Goal: Task Accomplishment & Management: Understand process/instructions

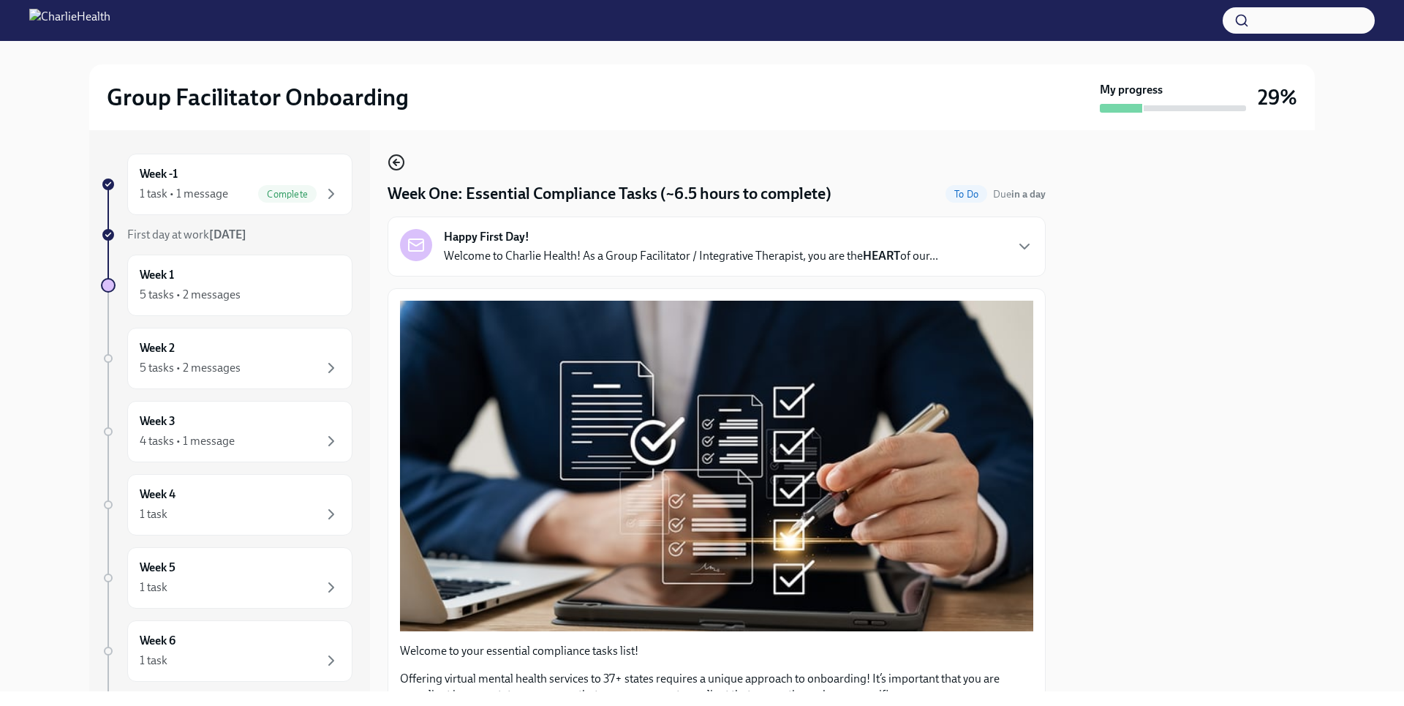
click at [401, 159] on icon "button" at bounding box center [397, 163] width 18 height 18
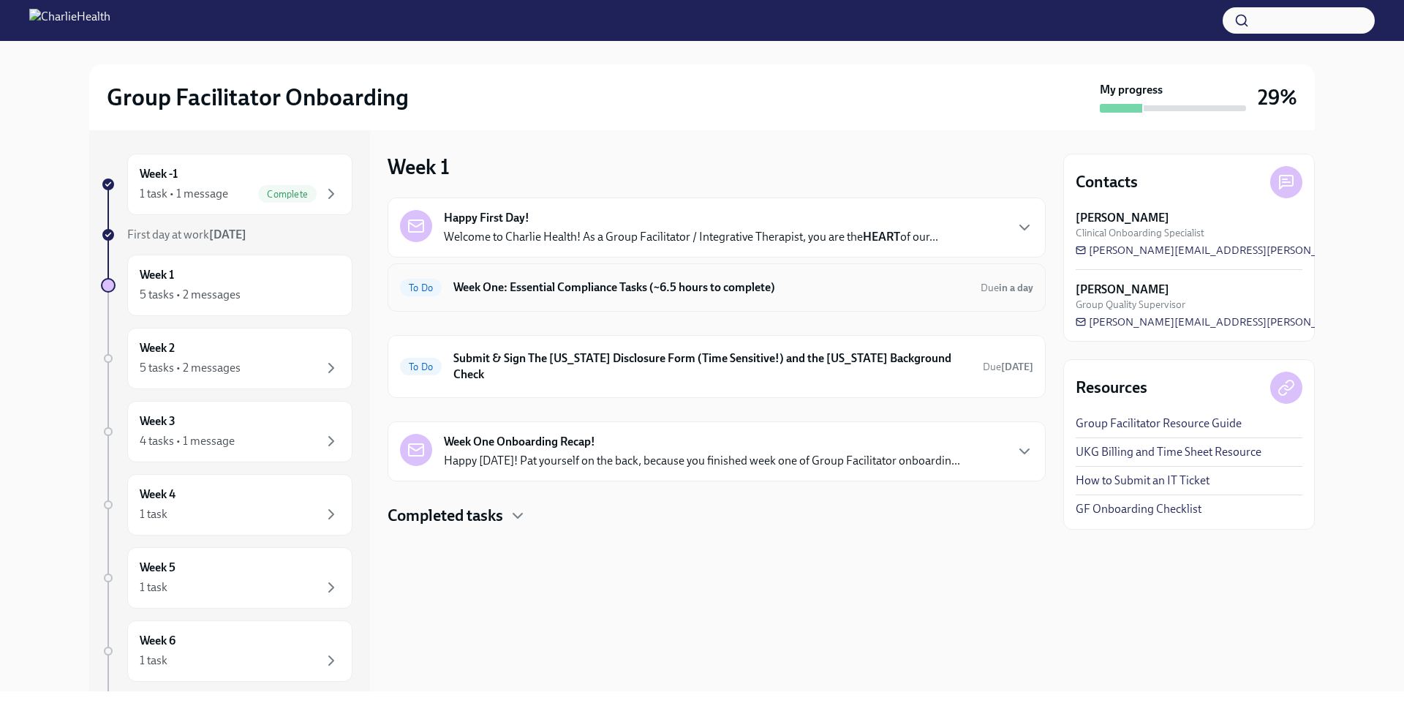
click at [667, 295] on h6 "Week One: Essential Compliance Tasks (~6.5 hours to complete)" at bounding box center [711, 287] width 516 height 16
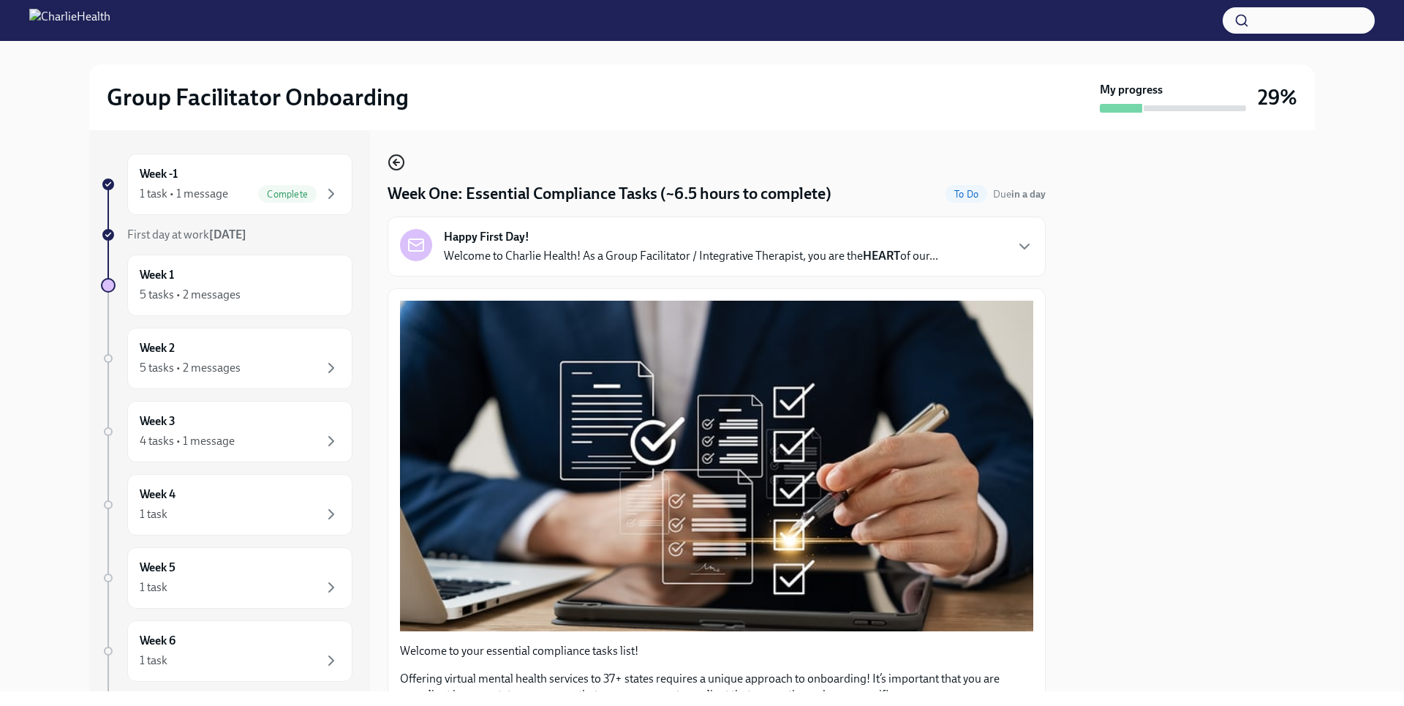
click at [398, 164] on icon "button" at bounding box center [397, 163] width 18 height 18
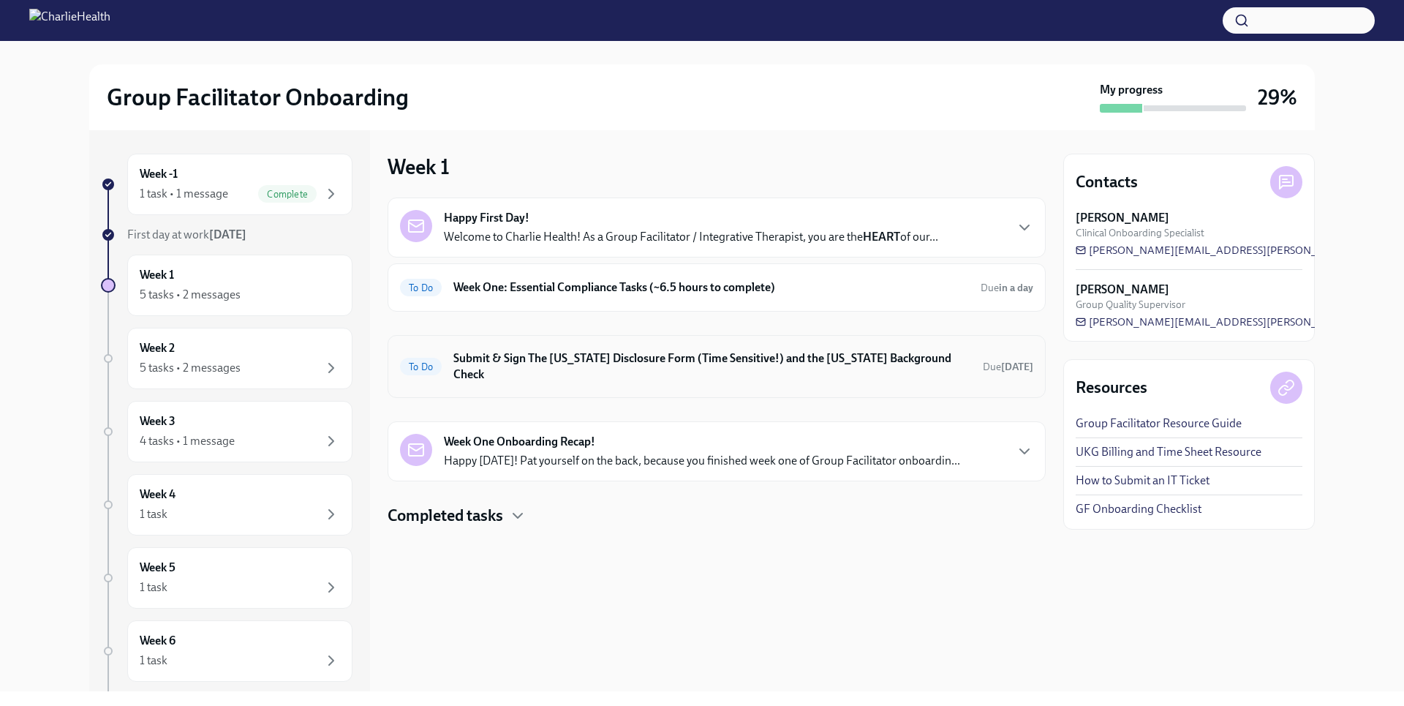
click at [685, 365] on h6 "Submit & Sign The [US_STATE] Disclosure Form (Time Sensitive!) and the [US_STAT…" at bounding box center [712, 366] width 518 height 32
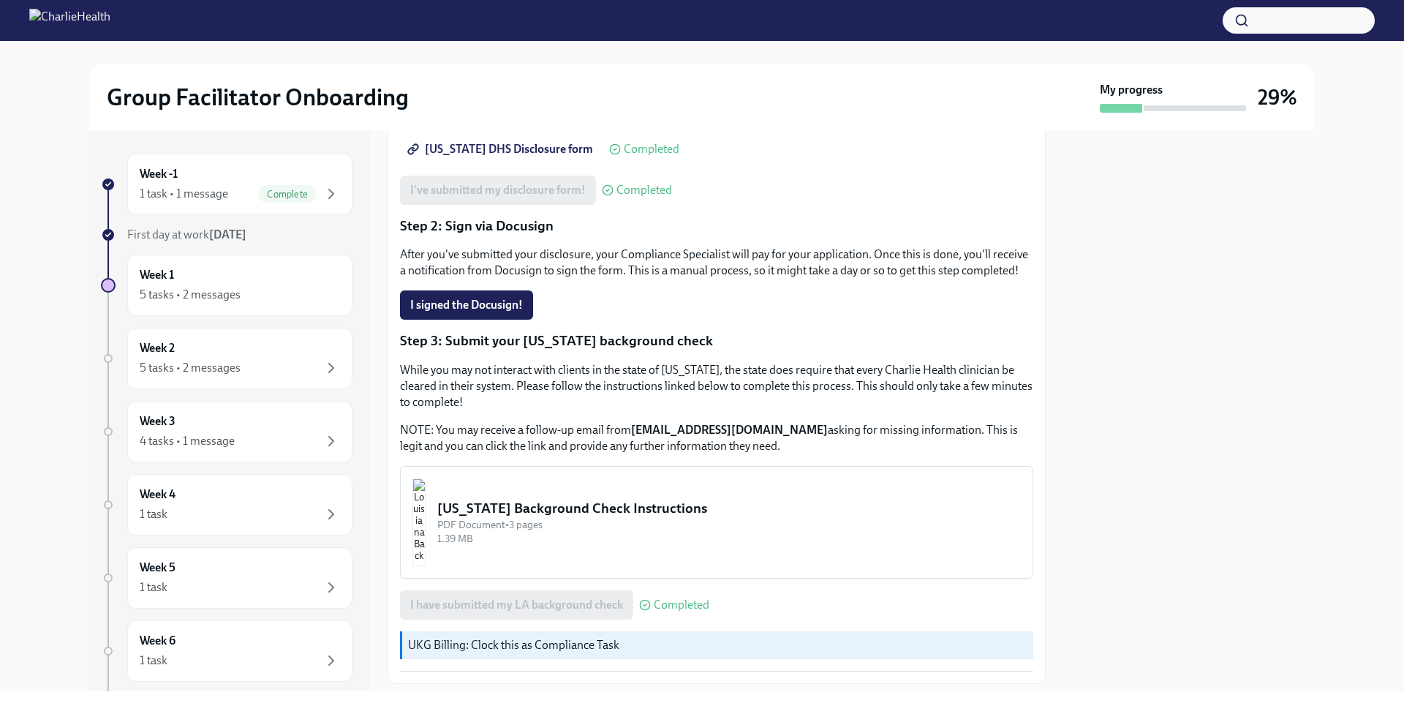
scroll to position [314, 0]
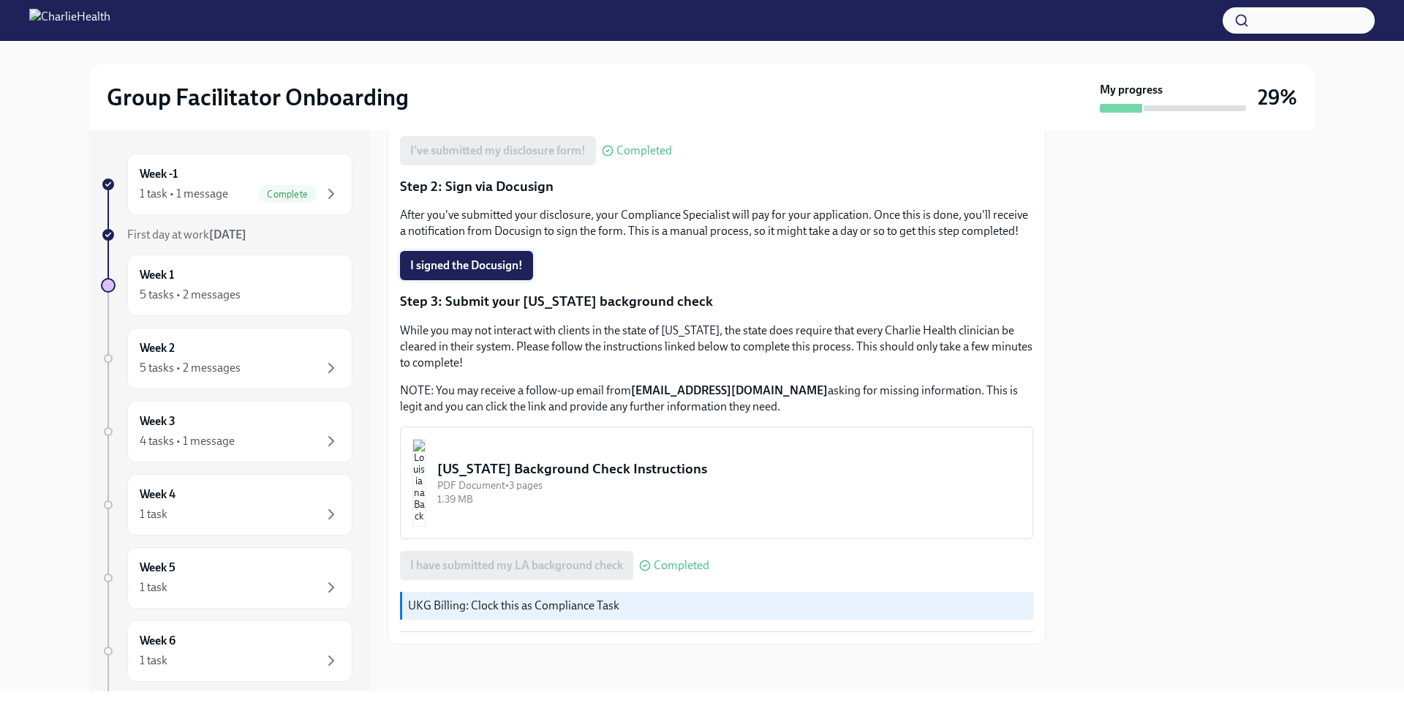
click at [489, 265] on span "I signed the Docusign!" at bounding box center [466, 265] width 113 height 15
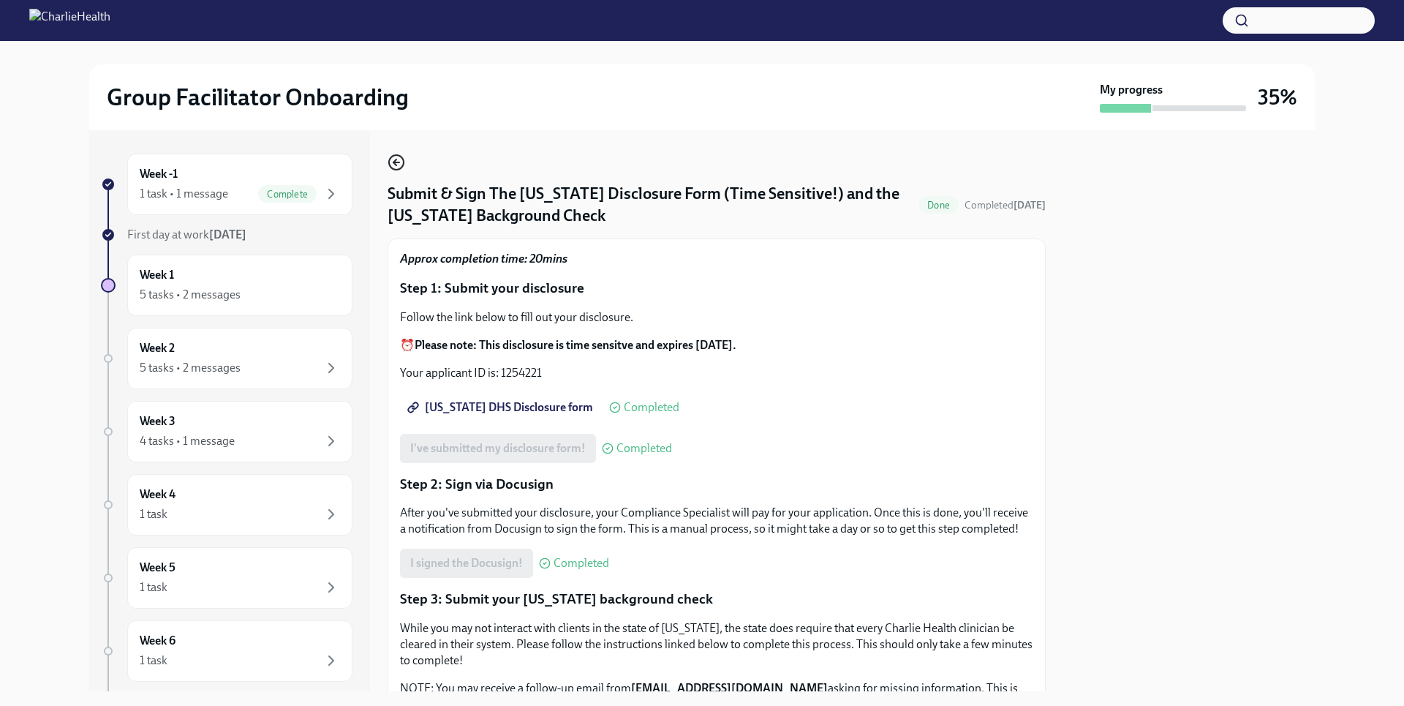
click at [394, 158] on icon "button" at bounding box center [397, 163] width 18 height 18
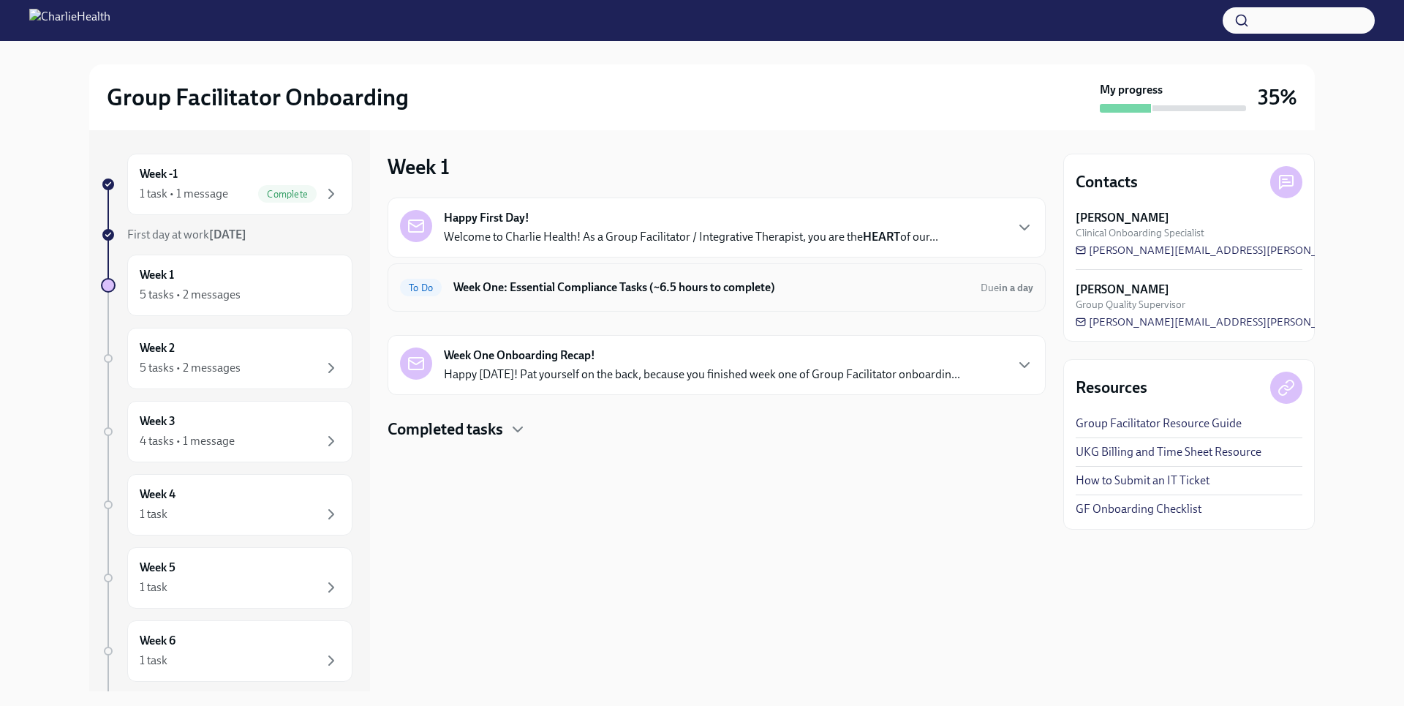
click at [567, 290] on h6 "Week One: Essential Compliance Tasks (~6.5 hours to complete)" at bounding box center [711, 287] width 516 height 16
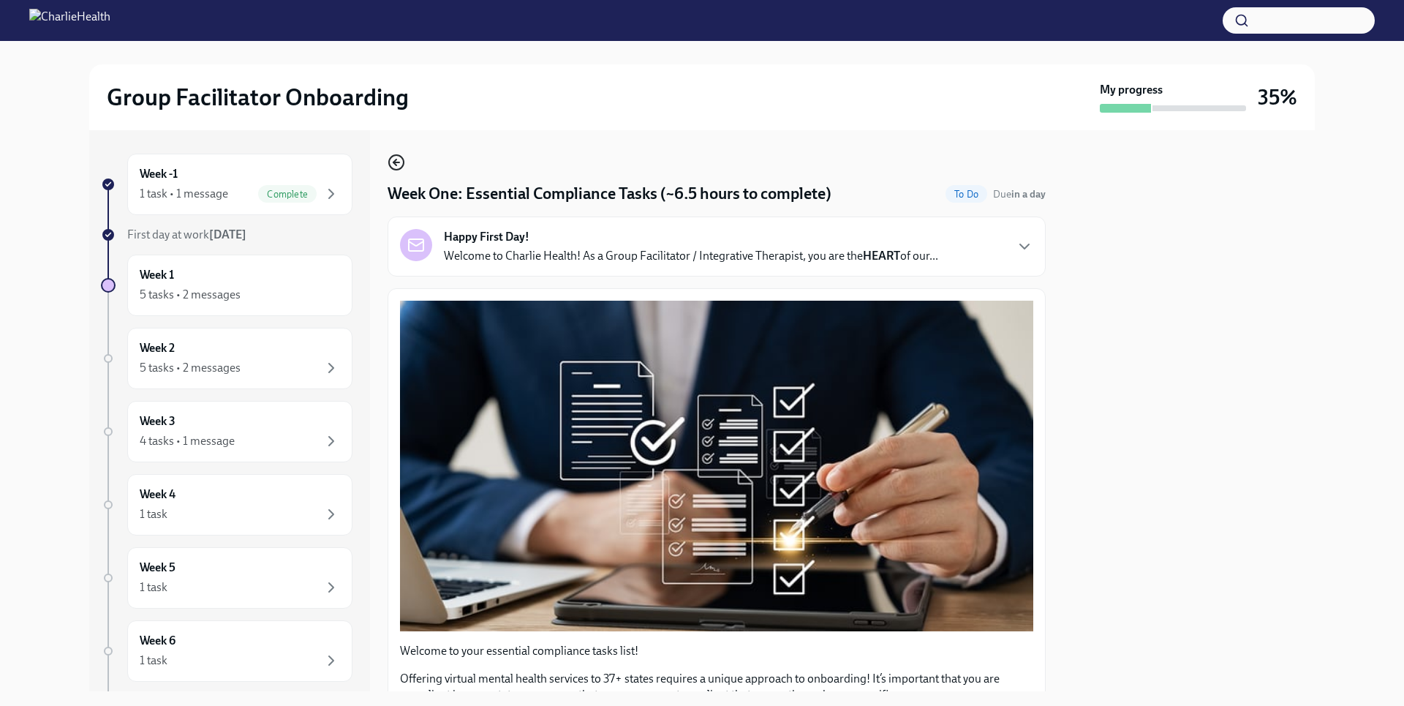
click at [404, 168] on icon "button" at bounding box center [397, 163] width 18 height 18
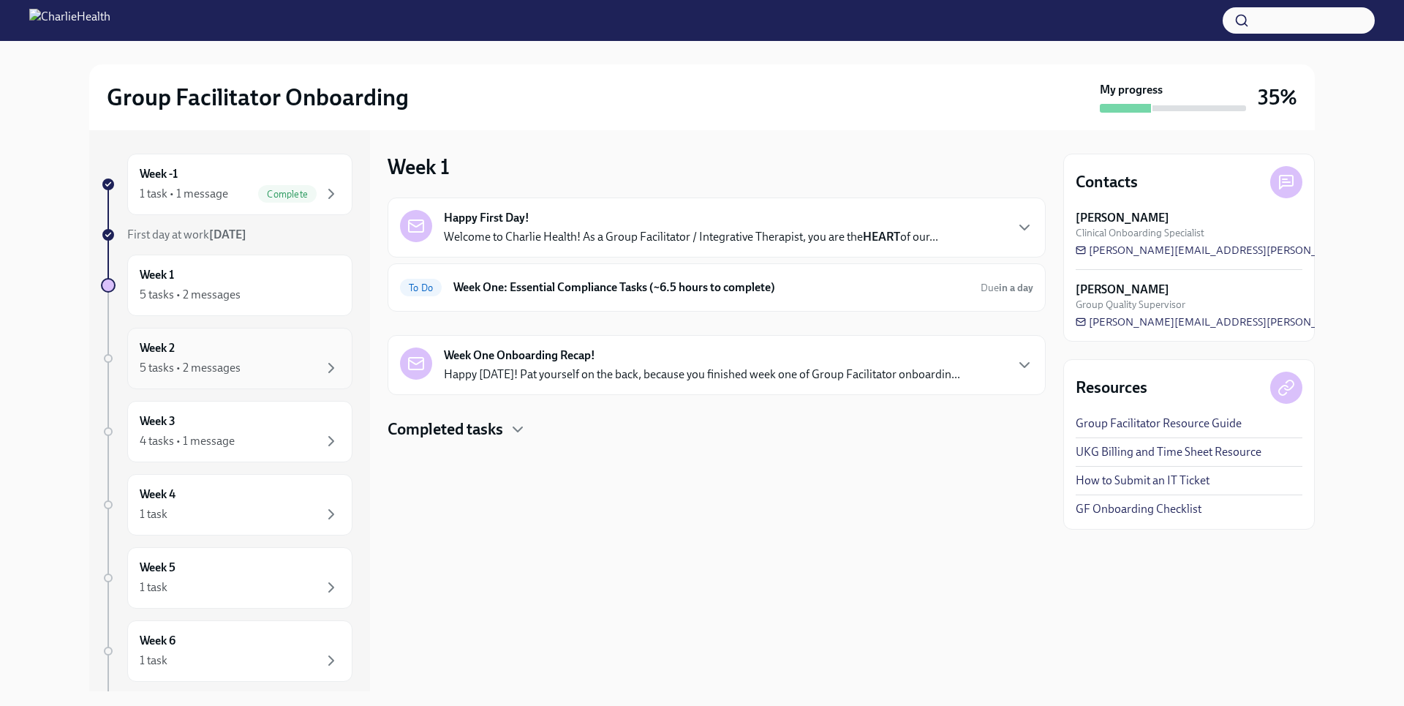
click at [292, 380] on div "Week 2 5 tasks • 2 messages" at bounding box center [239, 358] width 225 height 61
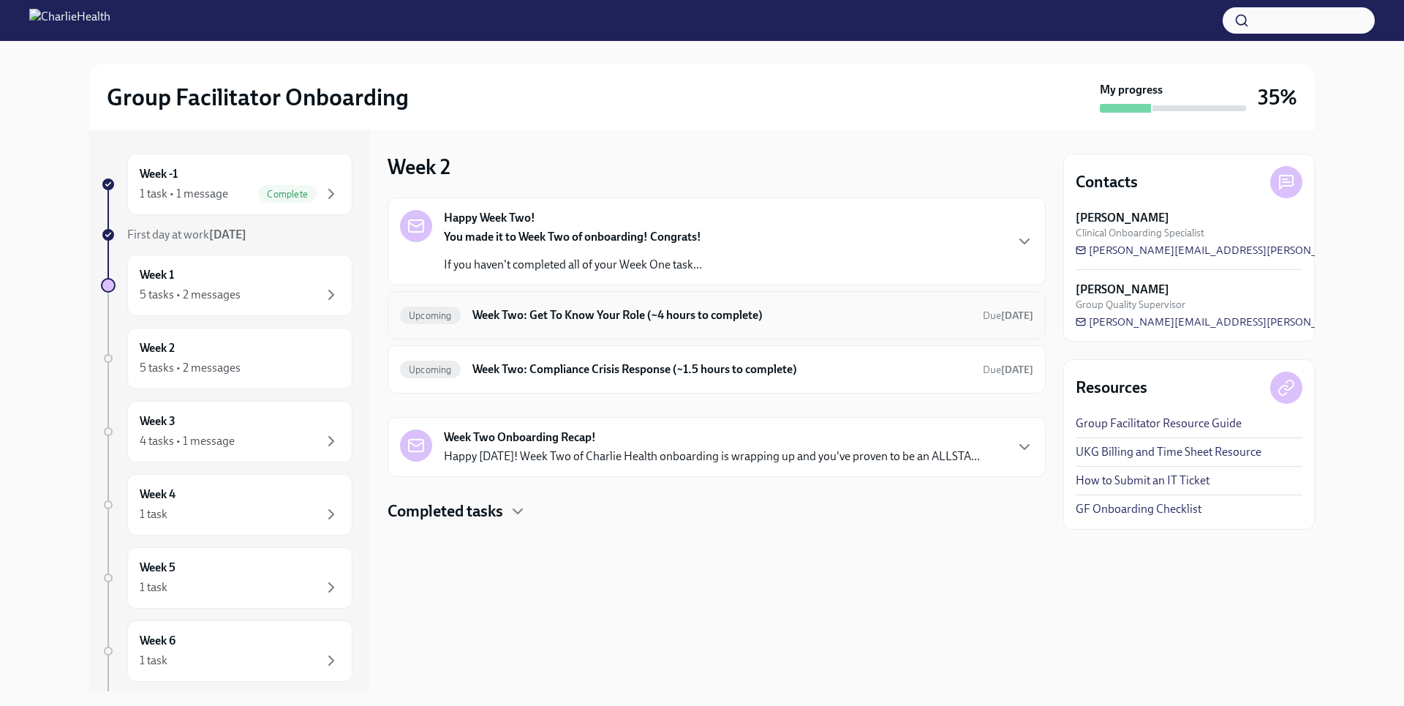
click at [709, 328] on div "Upcoming Week Two: Get To Know Your Role (~4 hours to complete) Due [DATE]" at bounding box center [717, 315] width 658 height 48
click at [679, 328] on div "Upcoming Week Two: Get To Know Your Role (~4 hours to complete) Due [DATE]" at bounding box center [717, 315] width 658 height 48
click at [648, 318] on h6 "Week Two: Get To Know Your Role (~4 hours to complete)" at bounding box center [721, 315] width 499 height 16
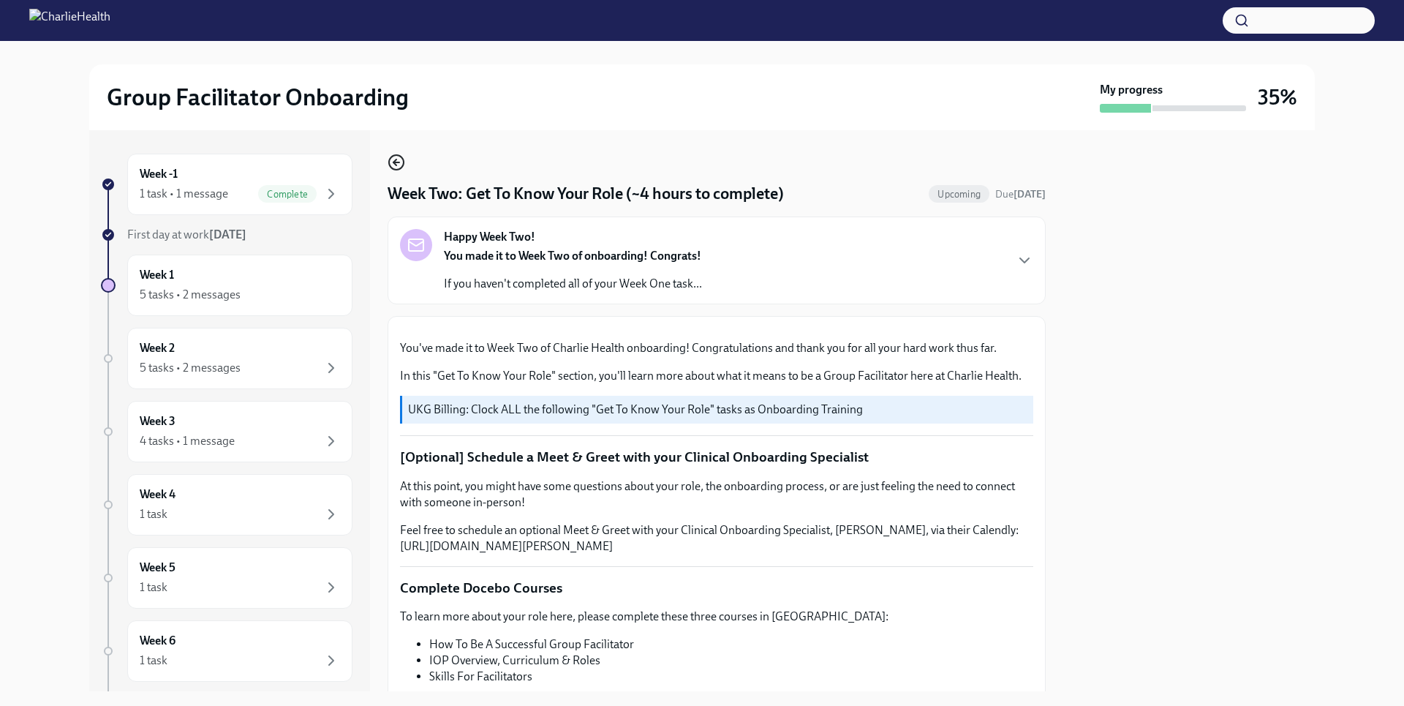
click at [396, 160] on icon "button" at bounding box center [394, 162] width 3 height 6
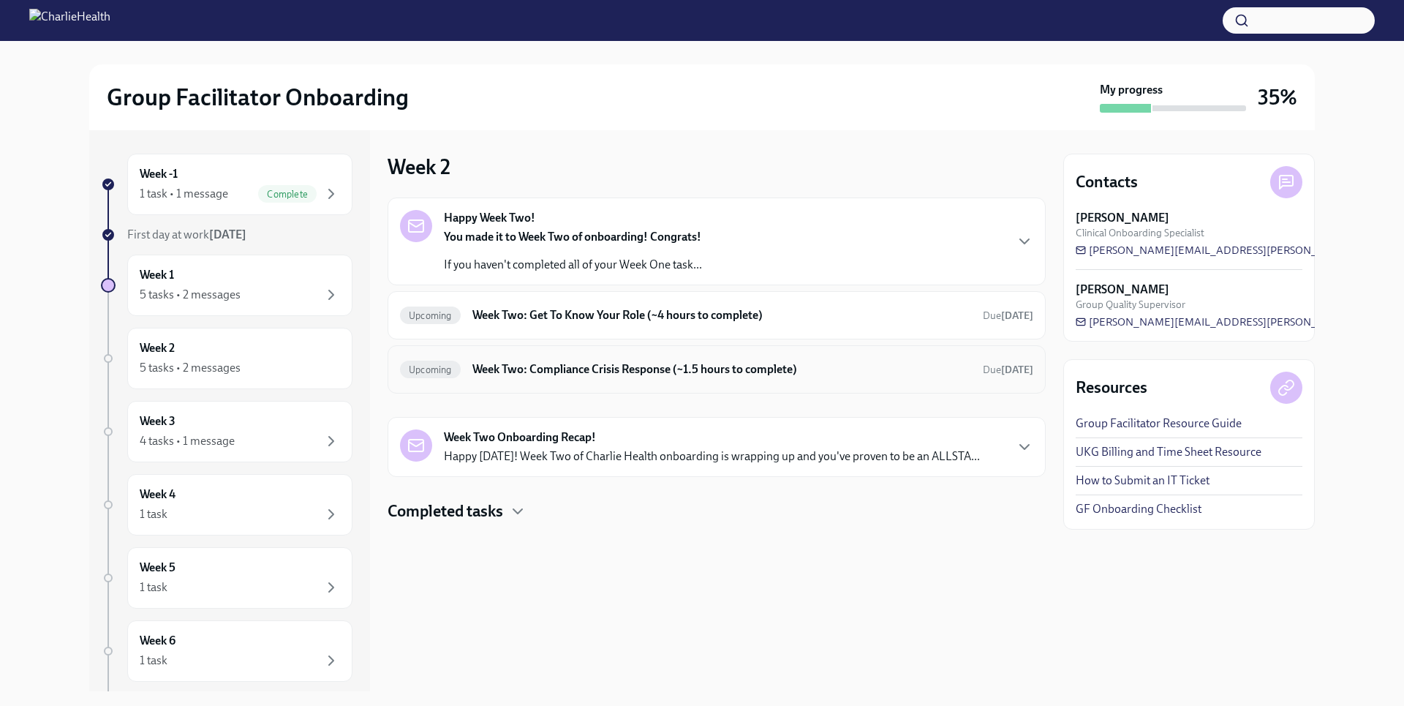
click at [547, 376] on h6 "Week Two: Compliance Crisis Response (~1.5 hours to complete)" at bounding box center [721, 369] width 499 height 16
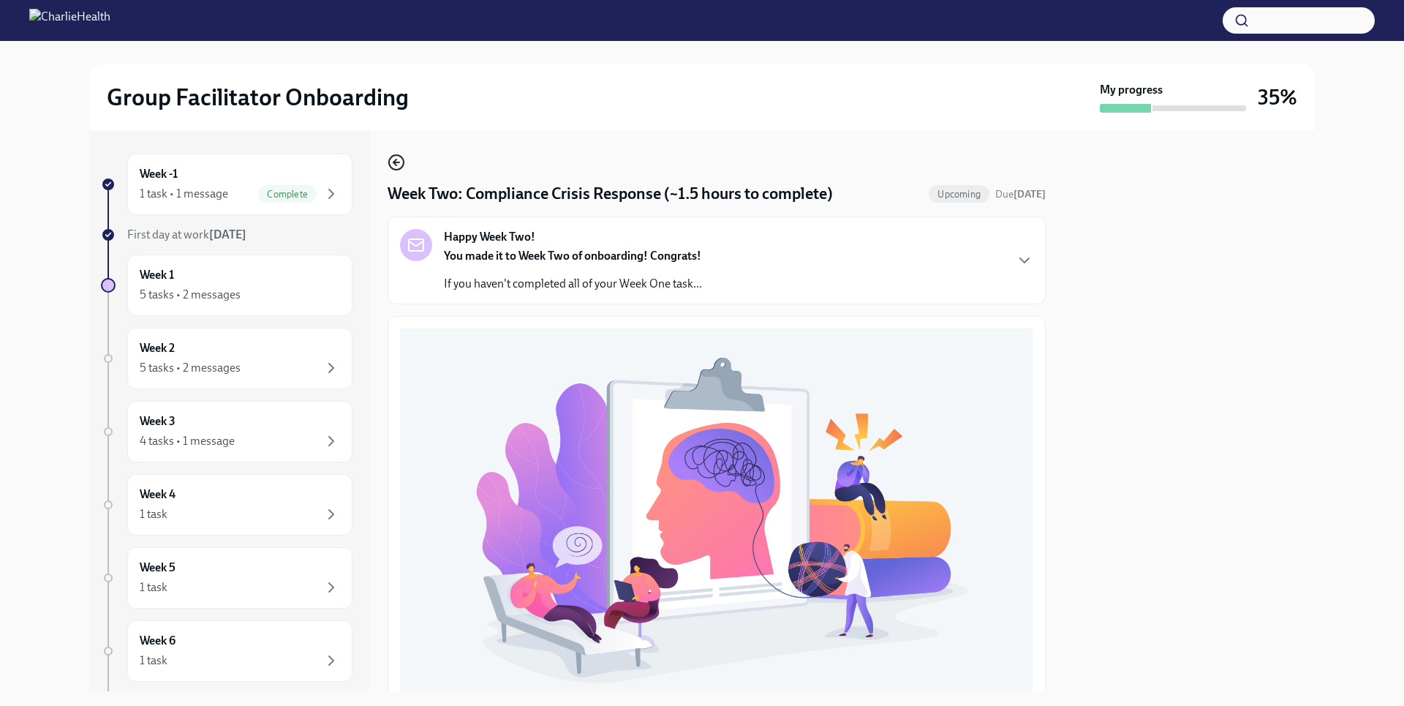
click at [401, 166] on icon "button" at bounding box center [397, 163] width 18 height 18
